Goal: Check status: Verify the current state of an ongoing process or item

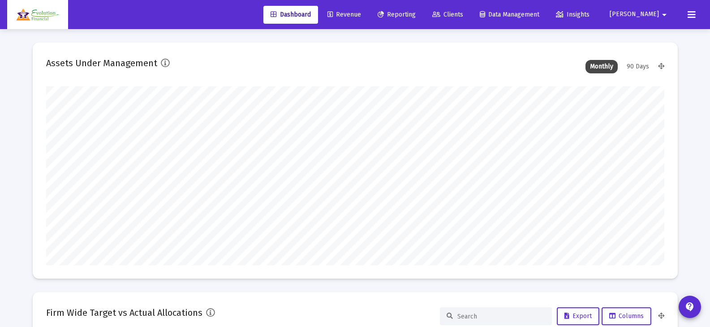
scroll to position [179, 333]
type input "[DATE]"
type input "[EMAIL_ADDRESS][DOMAIN_NAME]"
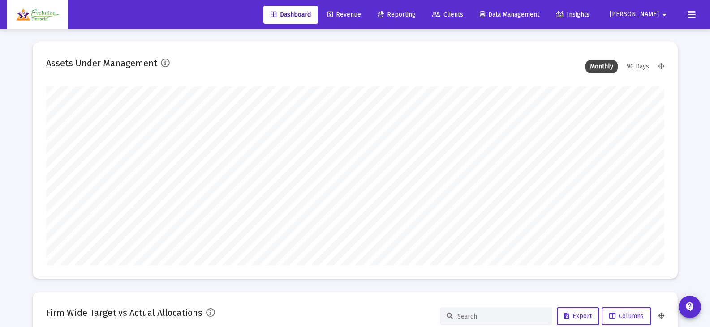
click at [416, 17] on span "Reporting" at bounding box center [397, 15] width 38 height 8
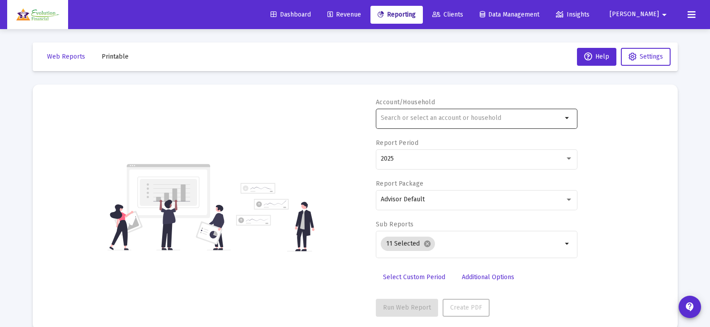
click at [528, 120] on input "text" at bounding box center [471, 118] width 181 height 7
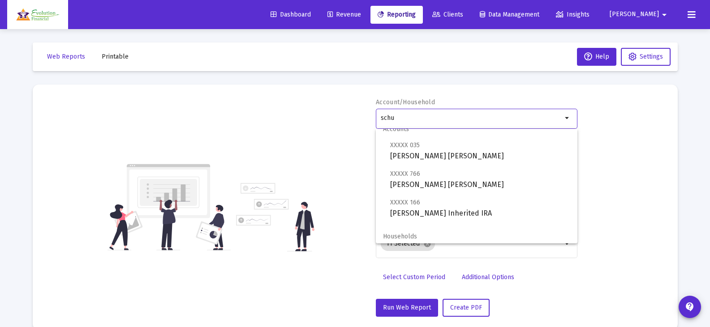
scroll to position [36, 0]
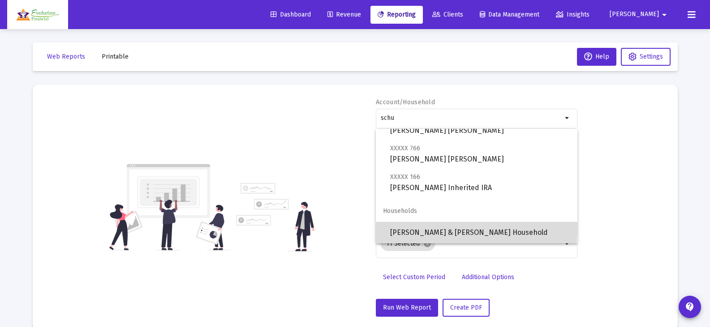
click at [476, 230] on span "[PERSON_NAME] & [PERSON_NAME] Household" at bounding box center [480, 232] width 180 height 21
type input "[PERSON_NAME] & [PERSON_NAME] Household"
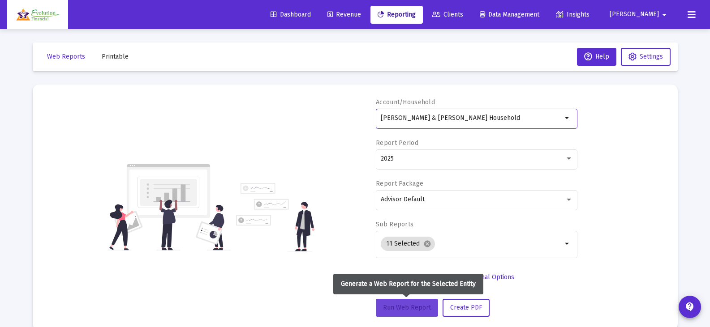
click at [413, 305] on span "Run Web Report" at bounding box center [407, 308] width 48 height 8
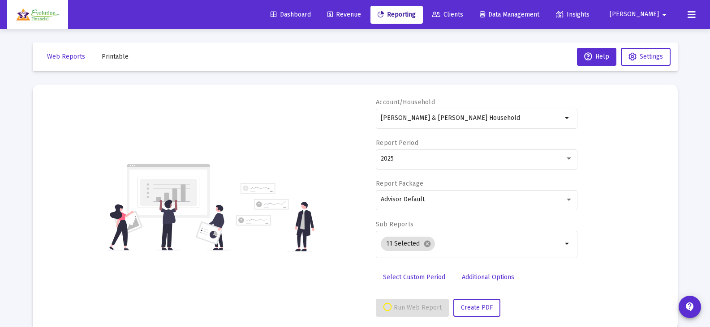
select select "View all"
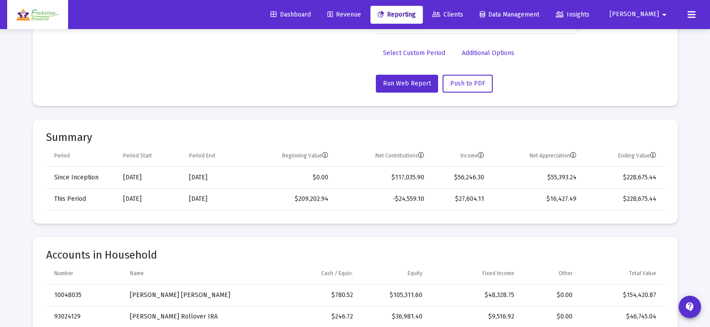
scroll to position [224, 0]
